Goal: Find specific page/section: Find specific page/section

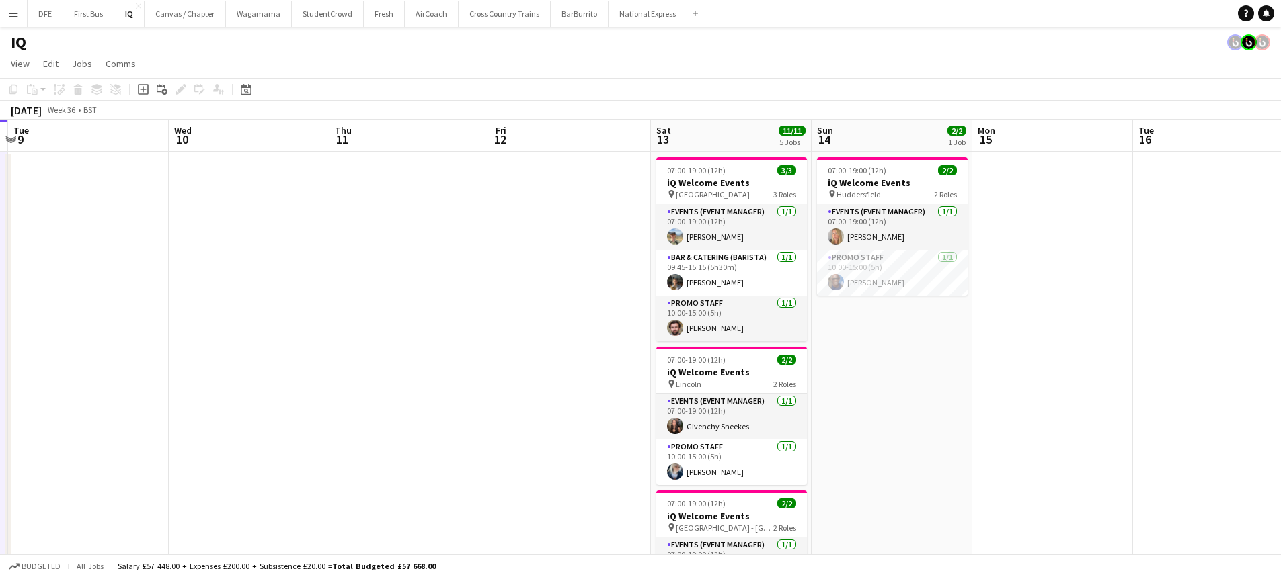
scroll to position [0, 492]
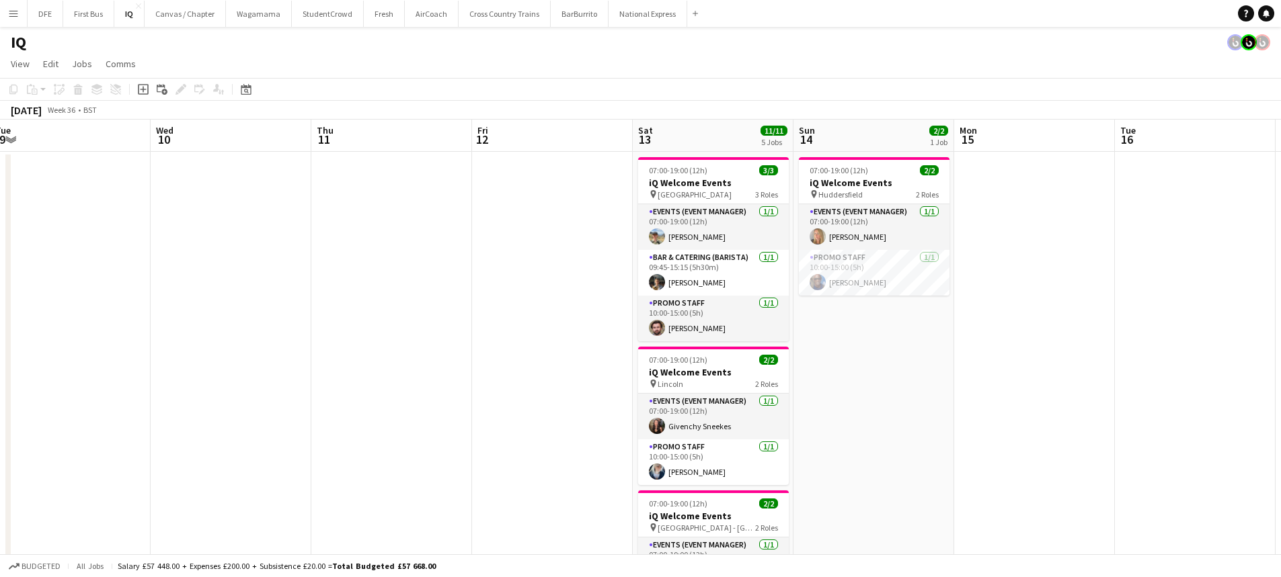
drag, startPoint x: 936, startPoint y: 406, endPoint x: 112, endPoint y: 431, distance: 824.6
click at [112, 431] on app-calendar-viewport "Sat 6 10/10 4 Jobs Sun 7 Mon 8 Tue 9 Wed 10 Thu 11 Fri 12 Sat 13 11/11 5 Jobs S…" at bounding box center [640, 535] width 1281 height 830
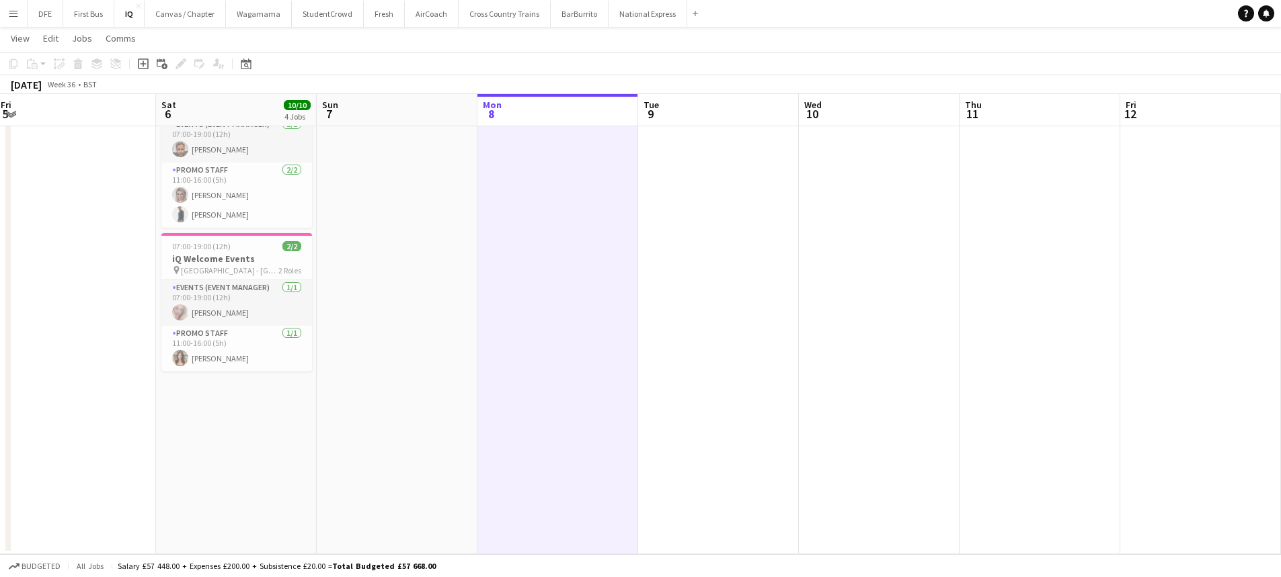
scroll to position [0, 319]
drag, startPoint x: 427, startPoint y: 340, endPoint x: 1082, endPoint y: 355, distance: 655.0
click at [1082, 355] on app-calendar-viewport "Wed 3 Thu 4 Fri 5 Sat 6 10/10 4 Jobs Sun 7 Mon 8 Tue 9 Wed 10 Thu 11 Fri 12 Sat…" at bounding box center [640, 106] width 1281 height 895
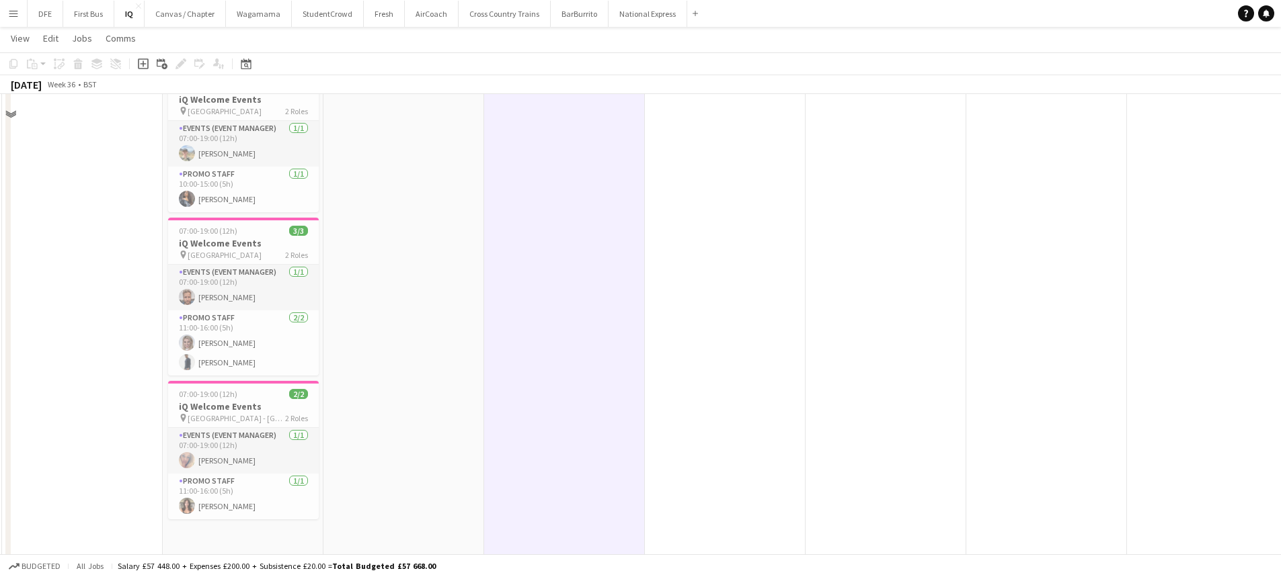
scroll to position [269, 0]
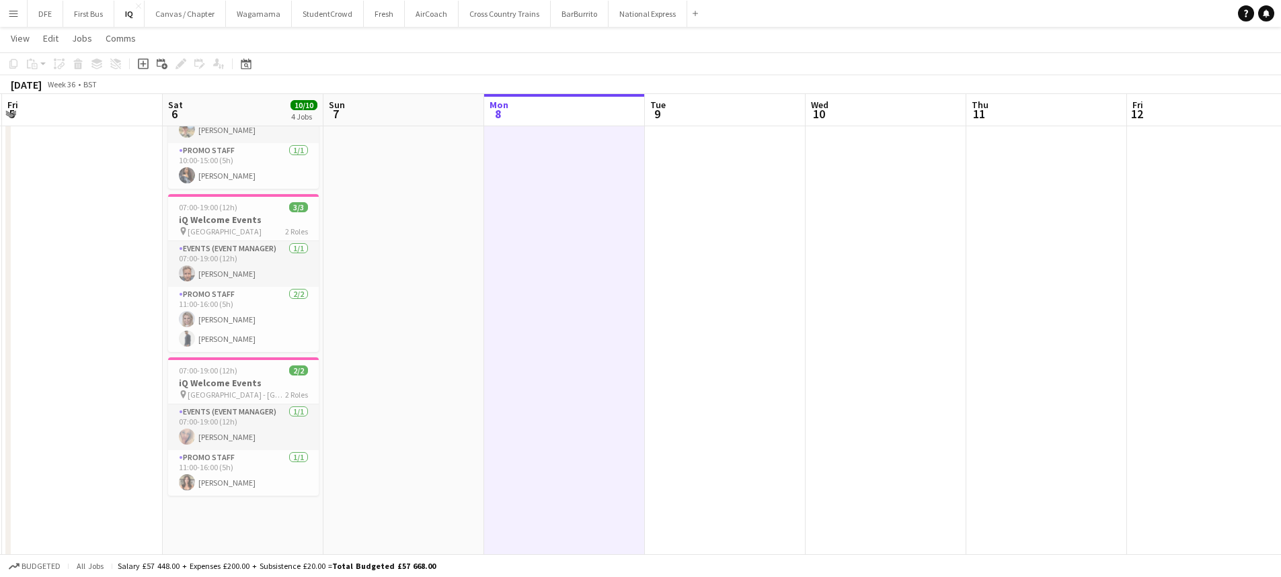
click at [375, 346] on app-date-cell at bounding box center [403, 280] width 161 height 797
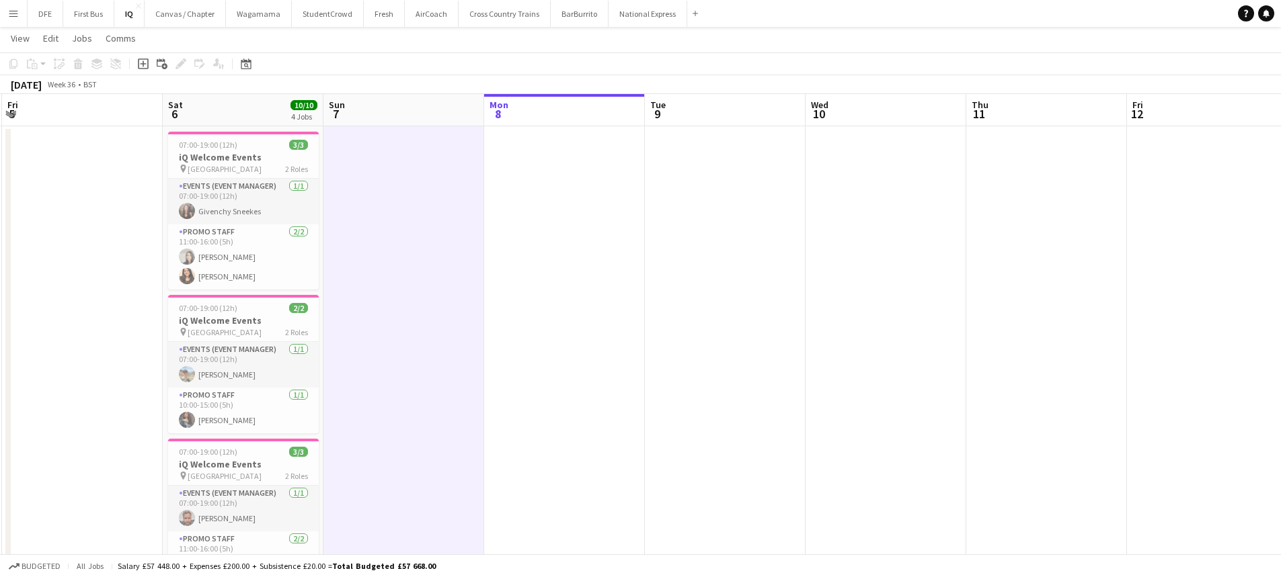
scroll to position [0, 0]
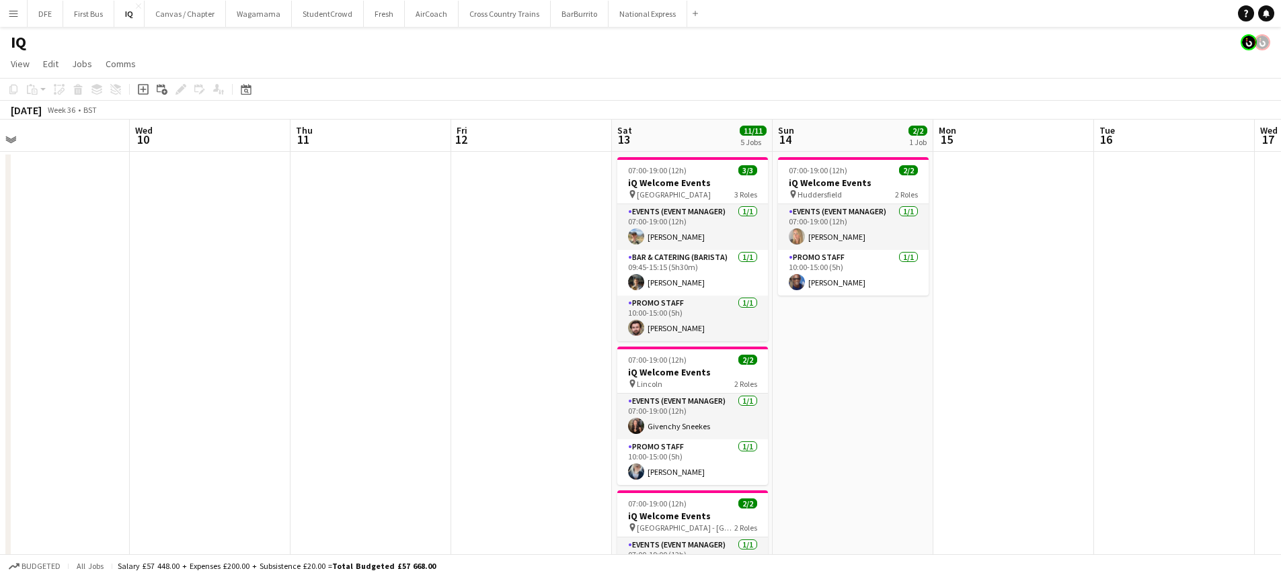
drag, startPoint x: 1001, startPoint y: 321, endPoint x: 386, endPoint y: 265, distance: 617.7
click at [323, 272] on app-calendar-viewport "Sat 6 10/10 4 Jobs Sun 7 Mon 8 Tue 9 Wed 10 Thu 11 Fri 12 Sat 13 11/11 5 Jobs S…" at bounding box center [640, 535] width 1281 height 830
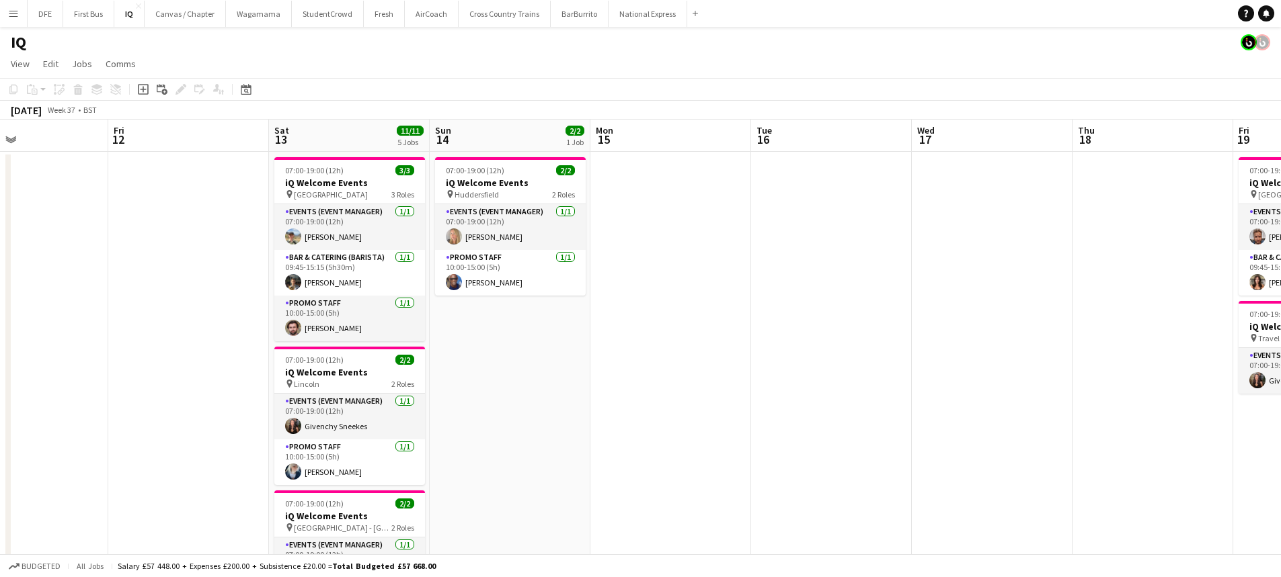
drag, startPoint x: 1042, startPoint y: 359, endPoint x: 702, endPoint y: 334, distance: 341.1
click at [702, 334] on app-calendar-viewport "Tue 9 Wed 10 Thu 11 Fri 12 Sat 13 11/11 5 Jobs Sun 14 2/2 1 Job Mon 15 Tue 16 W…" at bounding box center [640, 535] width 1281 height 830
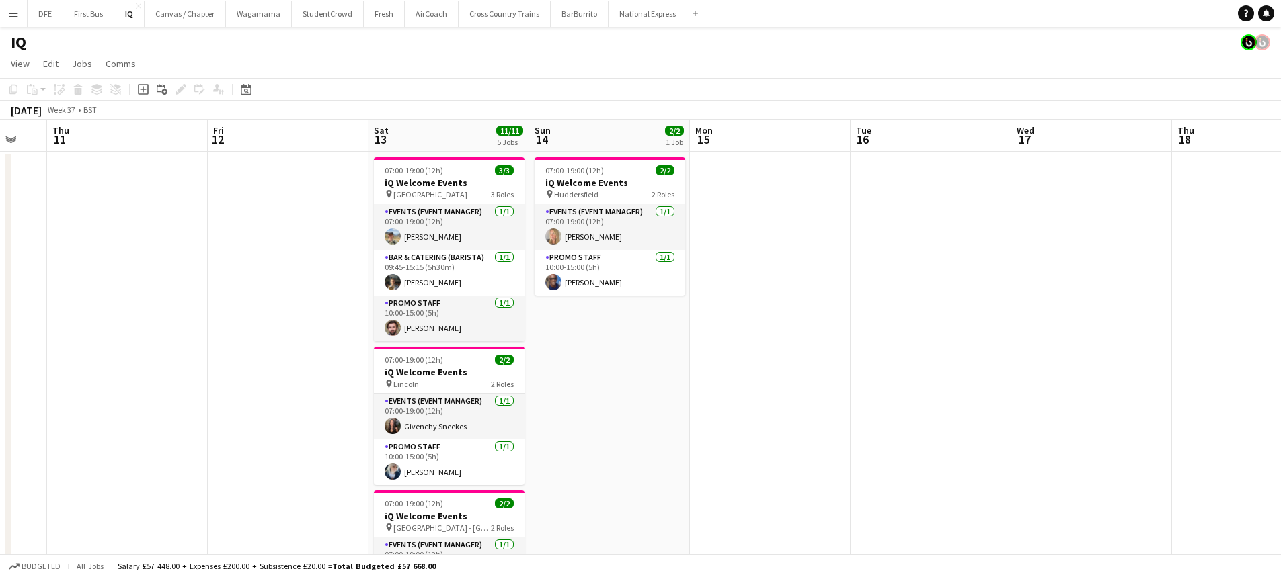
drag, startPoint x: 707, startPoint y: 333, endPoint x: 801, endPoint y: 306, distance: 98.5
click at [801, 306] on app-calendar-viewport "Tue 9 Wed 10 Thu 11 Fri 12 Sat 13 11/11 5 Jobs Sun 14 2/2 1 Job Mon 15 Tue 16 W…" at bounding box center [640, 535] width 1281 height 830
click at [633, 16] on button "National Express Close" at bounding box center [647, 14] width 79 height 26
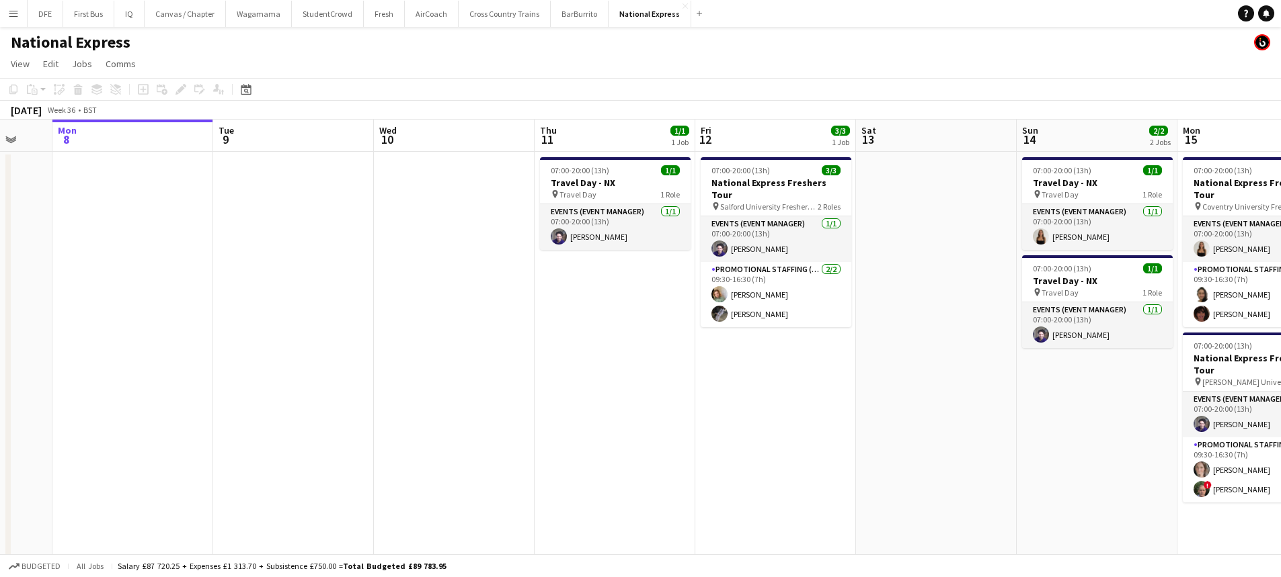
scroll to position [0, 438]
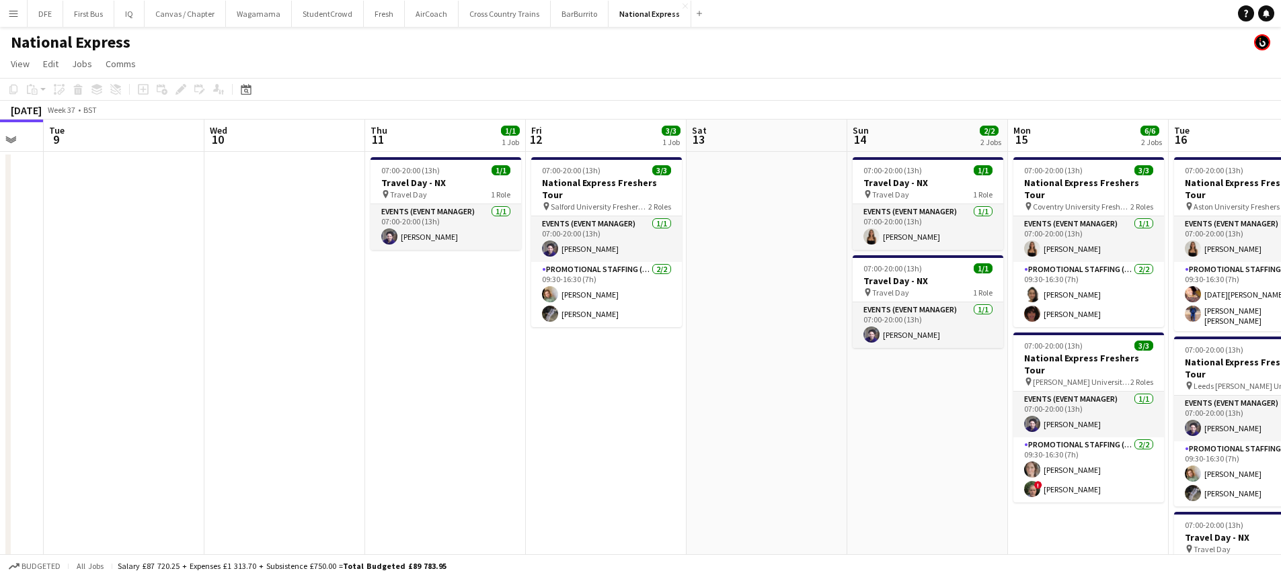
drag, startPoint x: 915, startPoint y: 373, endPoint x: 657, endPoint y: 383, distance: 257.7
click at [657, 383] on app-calendar-viewport "Sat 6 Sun 7 Mon 8 Tue 9 Wed 10 Thu 11 1/1 1 Job Fri 12 3/3 1 Job Sat 13 Sun 14 …" at bounding box center [640, 414] width 1281 height 589
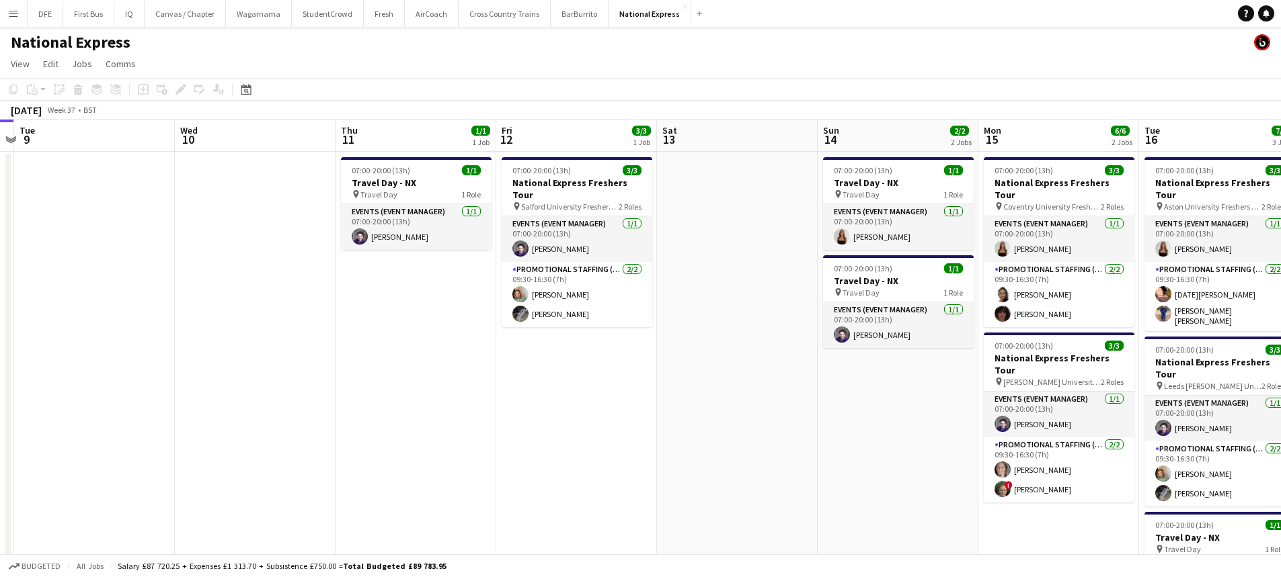
scroll to position [0, 470]
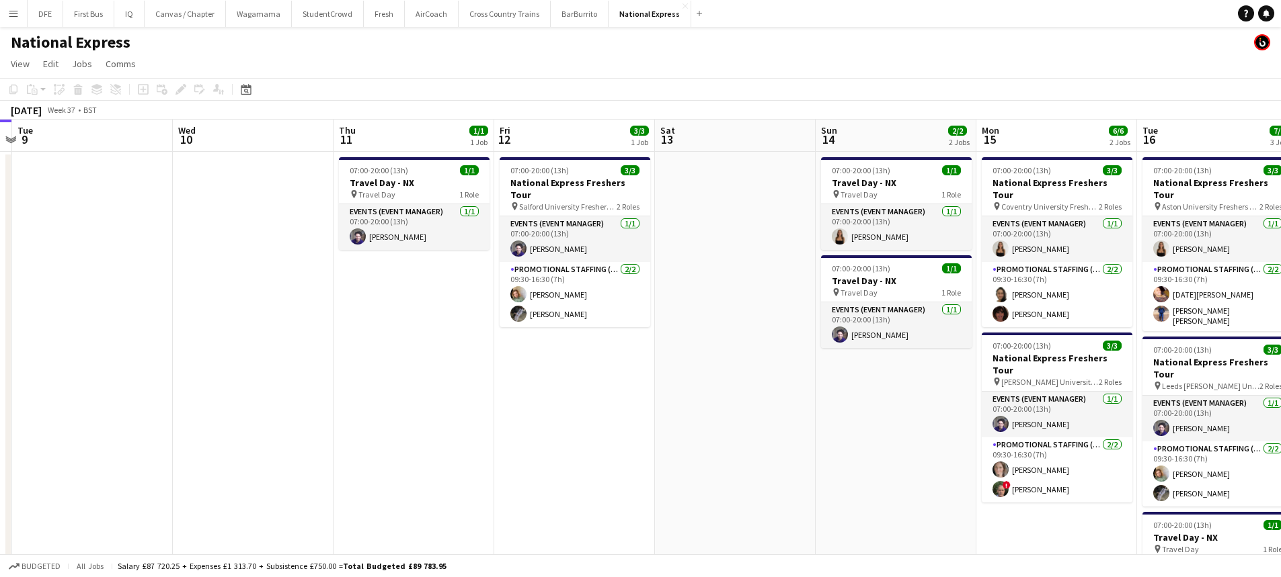
drag, startPoint x: 694, startPoint y: 359, endPoint x: 663, endPoint y: 356, distance: 31.7
click at [663, 356] on app-calendar-viewport "Sat 6 Sun 7 Mon 8 Tue 9 Wed 10 Thu 11 1/1 1 Job Fri 12 3/3 1 Job Sat 13 Sun 14 …" at bounding box center [640, 414] width 1281 height 589
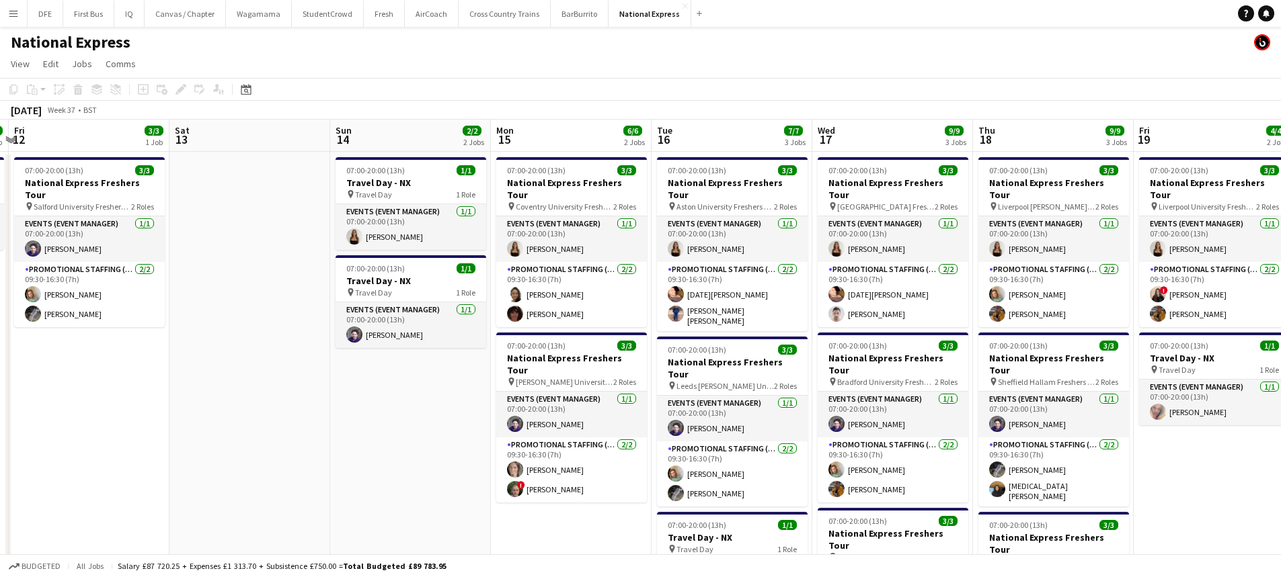
scroll to position [0, 499]
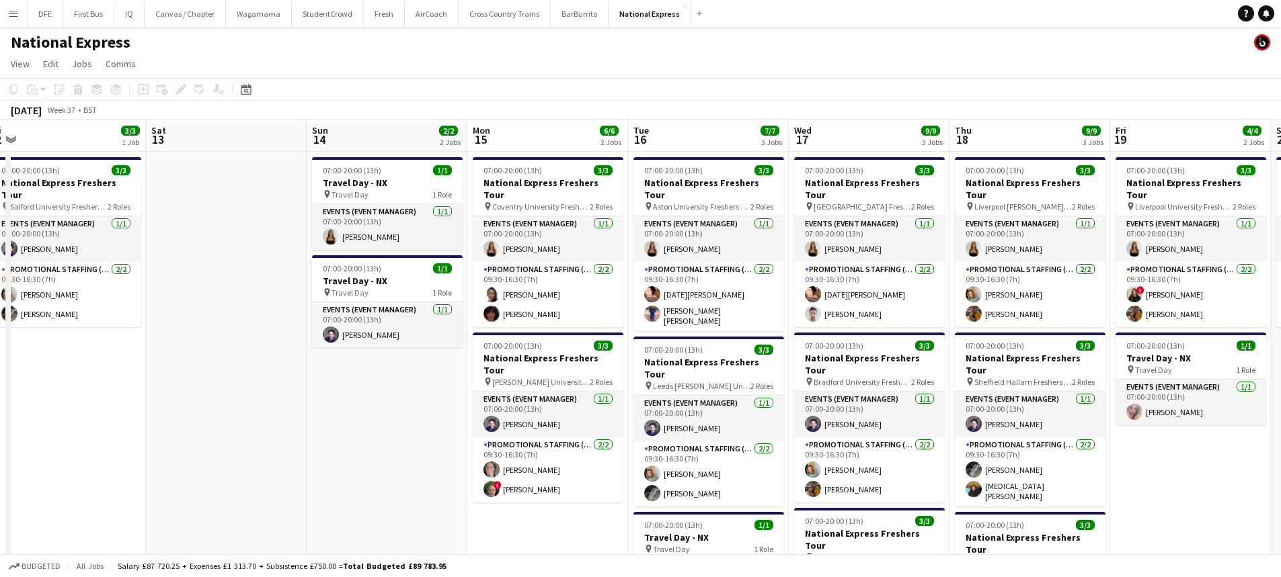
drag, startPoint x: 860, startPoint y: 514, endPoint x: 358, endPoint y: 501, distance: 502.4
click at [361, 504] on app-calendar-viewport "Tue 9 Wed 10 Thu 11 1/1 1 Job Fri 12 3/3 1 Job Sat 13 Sun 14 2/2 2 Jobs Mon 15 …" at bounding box center [640, 414] width 1281 height 589
